Goal: Check status: Check status

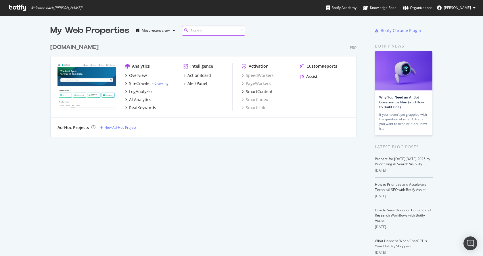
scroll to position [96, 307]
click at [139, 75] on div "Overview" at bounding box center [138, 75] width 18 height 6
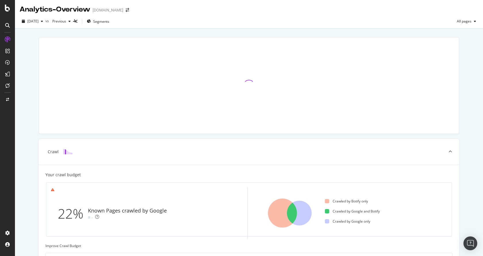
click at [20, 217] on div "Crawl Your crawl budget 22% Known Pages crawled by Google - Crawled by Botify o…" at bounding box center [249, 237] width 468 height 418
click at [29, 215] on div "Crawl Manager" at bounding box center [52, 216] width 69 height 5
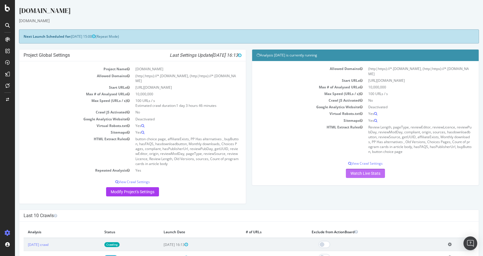
click at [362, 168] on link "Watch Live Stats" at bounding box center [365, 172] width 39 height 9
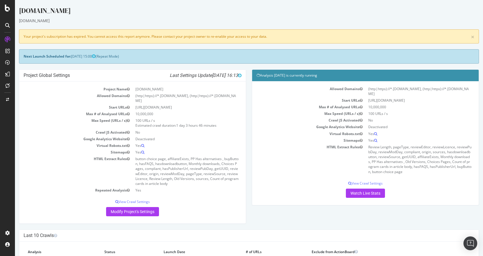
click at [268, 123] on td "Google Analytics Website" at bounding box center [310, 126] width 109 height 7
click at [275, 145] on td "HTML Extract Rules" at bounding box center [310, 158] width 109 height 31
